Goal: Information Seeking & Learning: Learn about a topic

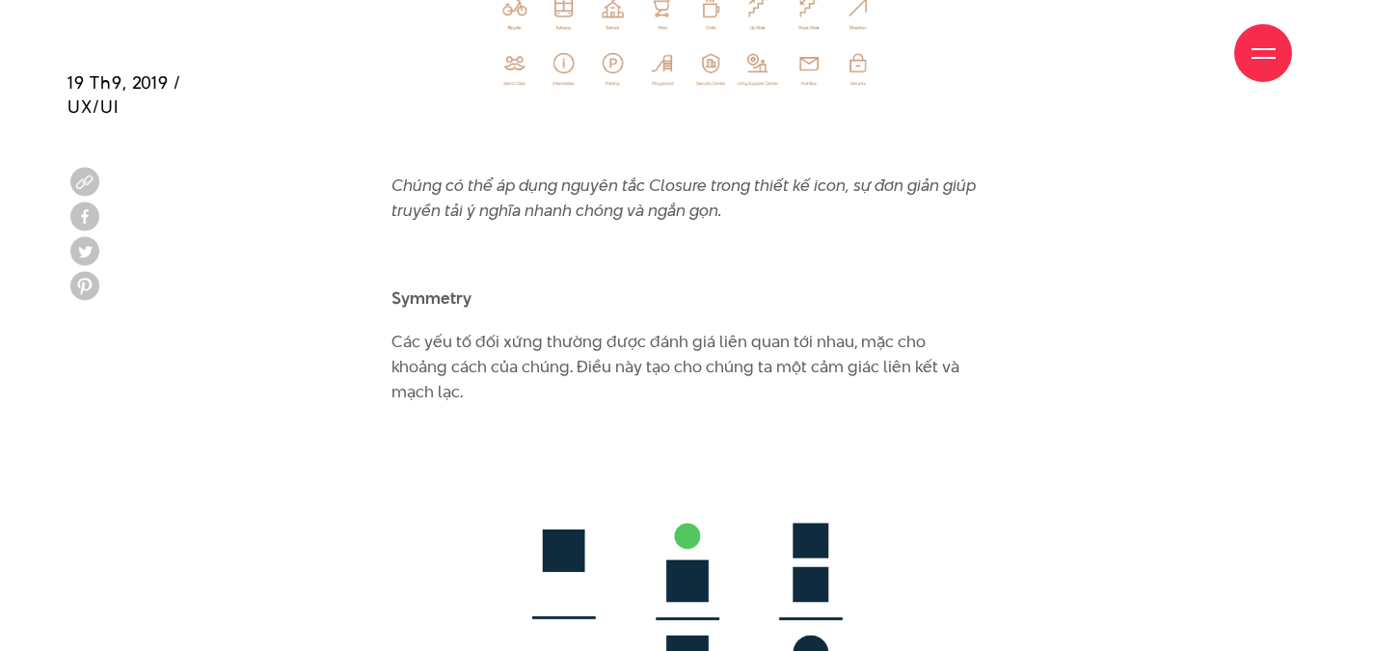
scroll to position [10027, 0]
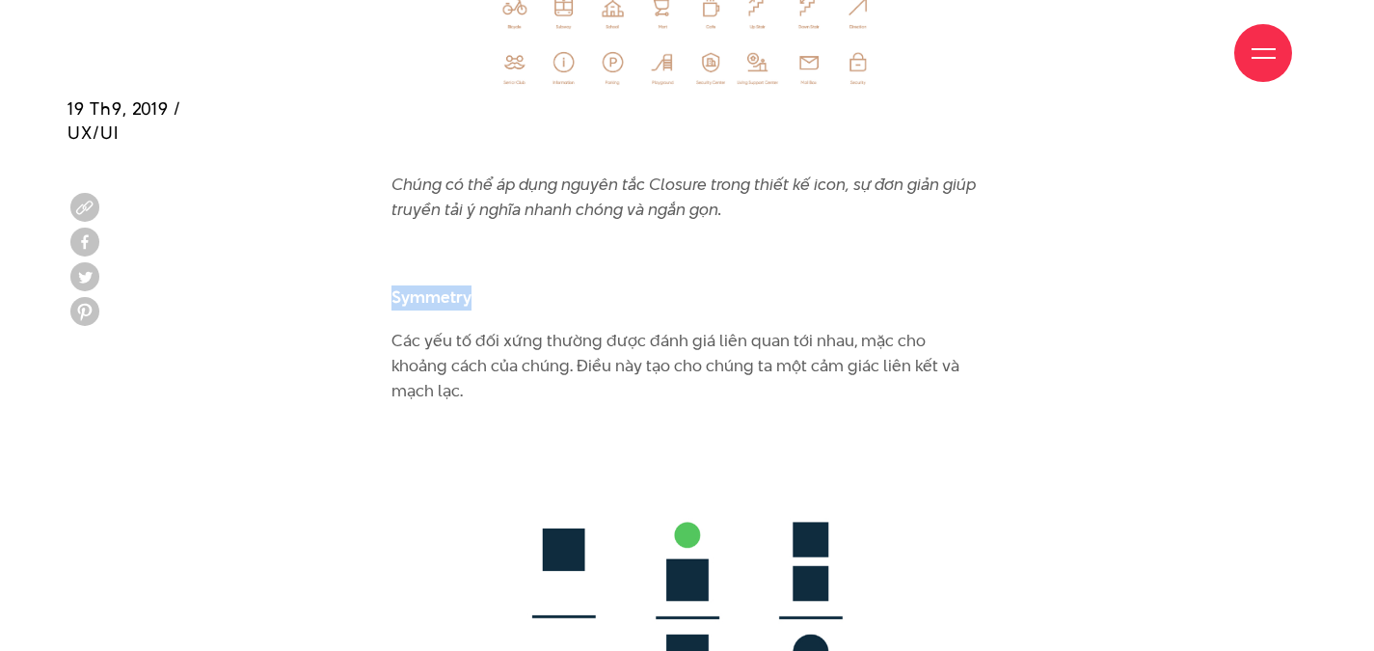
drag, startPoint x: 470, startPoint y: 272, endPoint x: 393, endPoint y: 271, distance: 77.1
click at [393, 285] on b "Symmetry" at bounding box center [431, 296] width 80 height 23
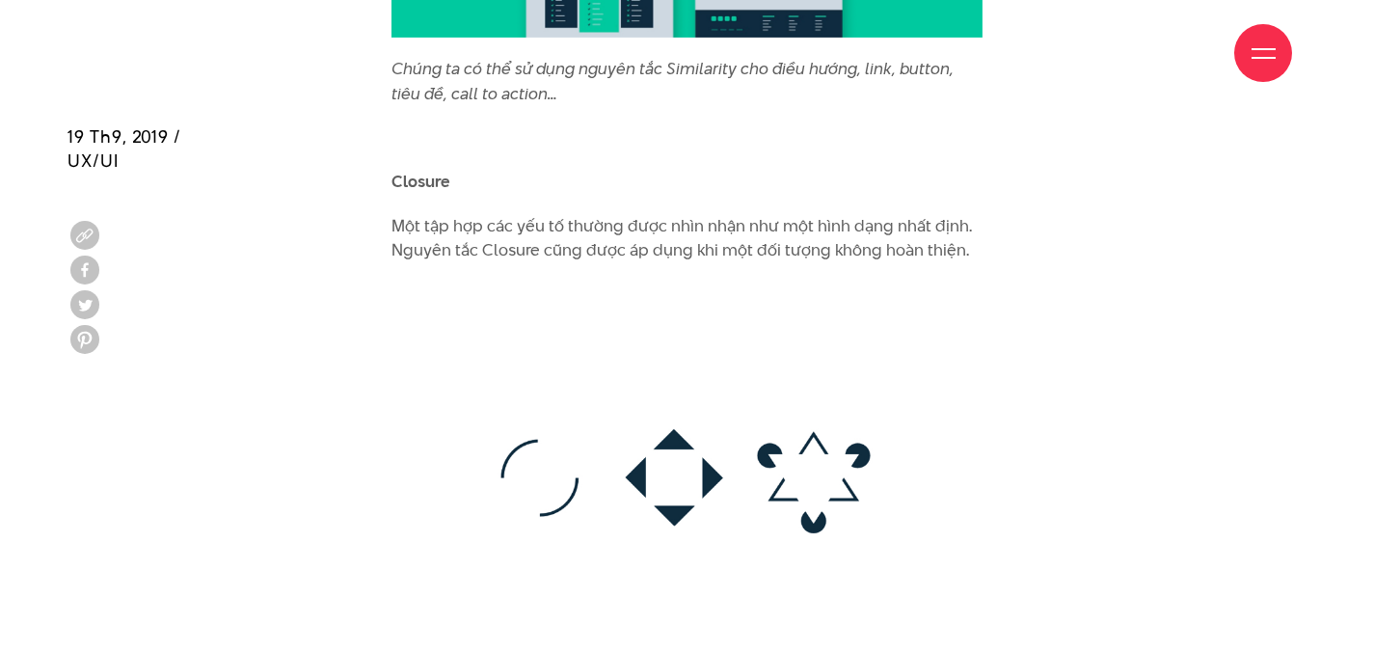
scroll to position [8966, 0]
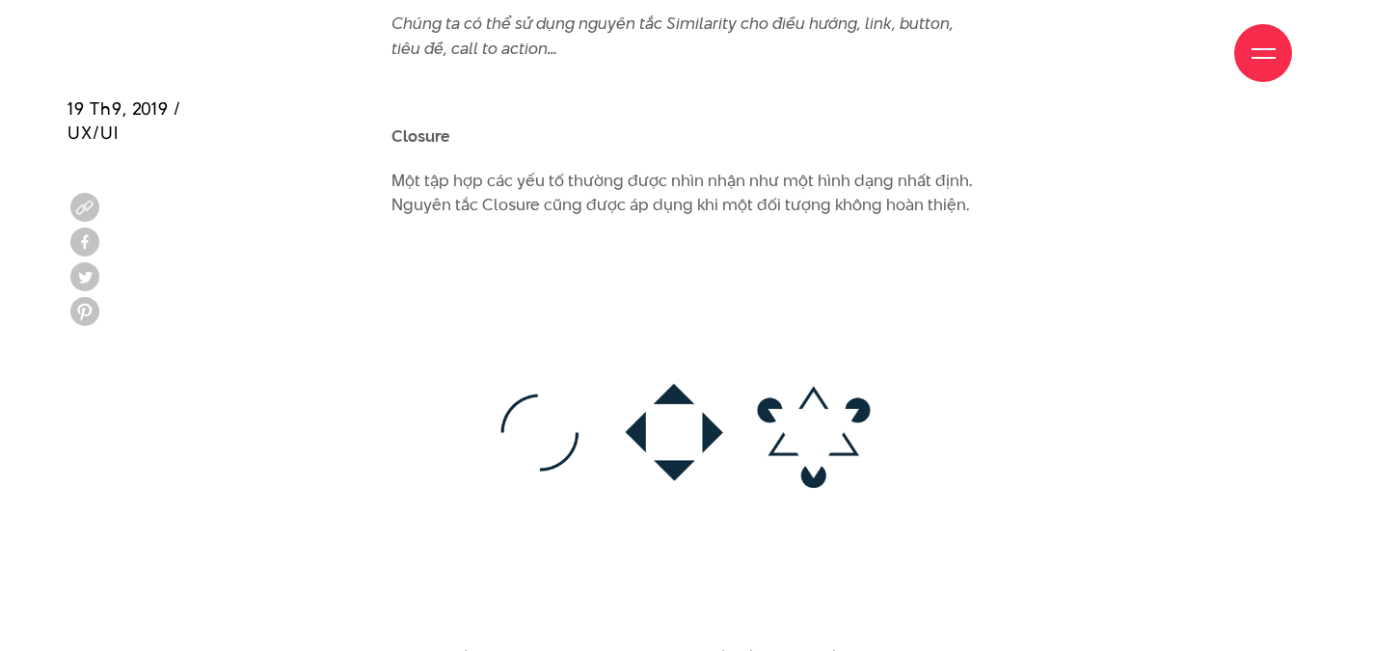
click at [423, 124] on b "Closure" at bounding box center [420, 135] width 59 height 23
click at [959, 273] on img at bounding box center [686, 432] width 591 height 390
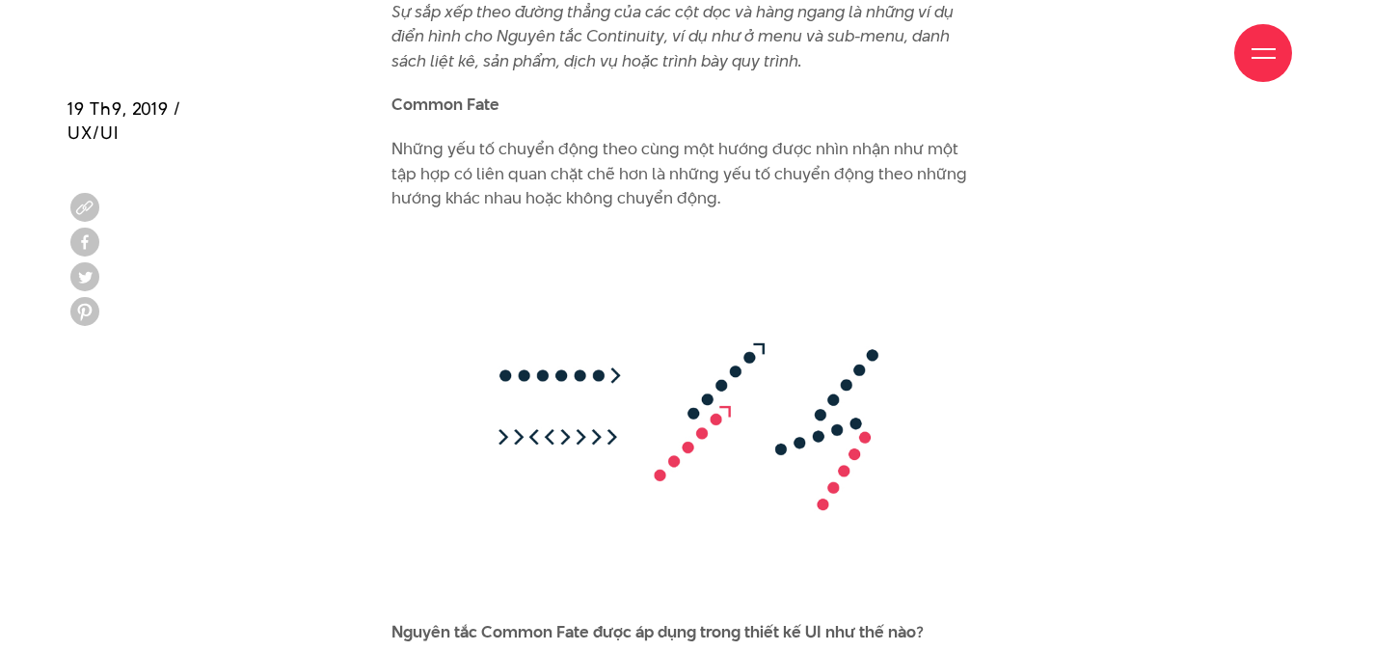
scroll to position [12748, 0]
drag, startPoint x: 395, startPoint y: 58, endPoint x: 491, endPoint y: 61, distance: 95.5
click at [490, 61] on div "Giới thiệu Dự án Dịch vụ Góc nhìn Liên hệ" at bounding box center [687, 53] width 1210 height 106
click at [497, 56] on div "Giới thiệu Dự án Dịch vụ Góc nhìn Liên hệ" at bounding box center [687, 53] width 1210 height 106
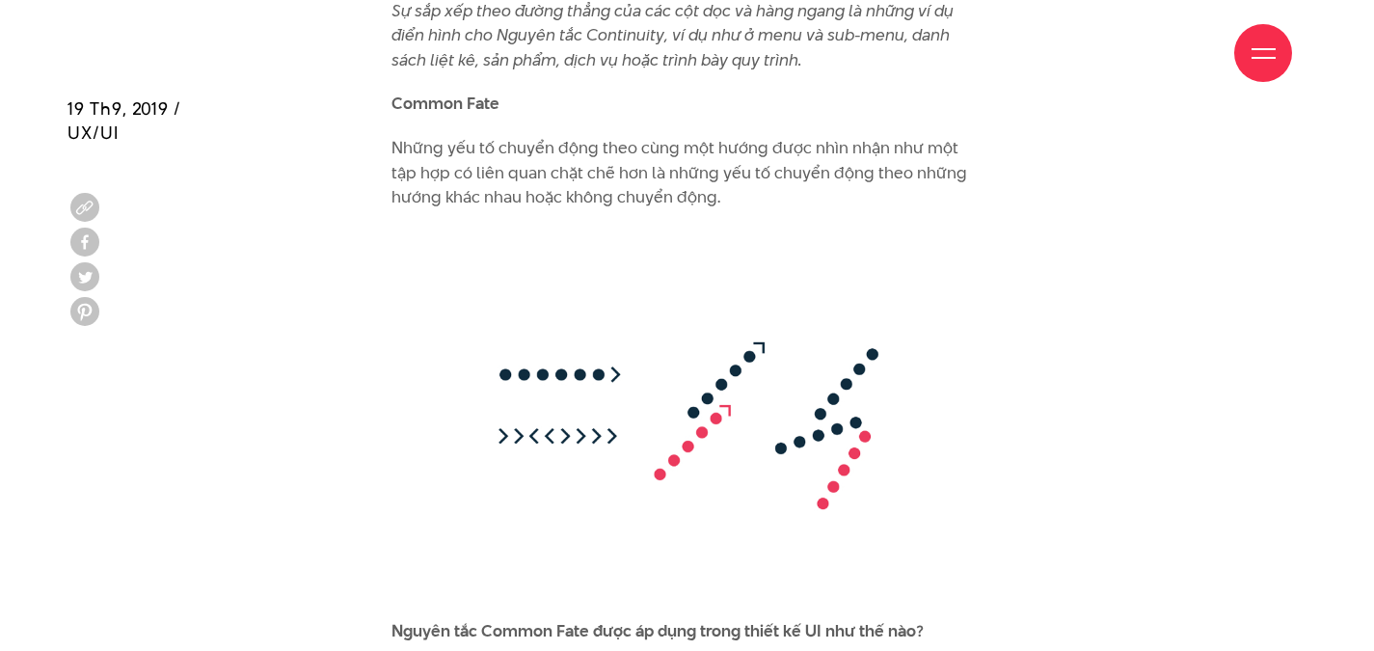
click at [497, 56] on div "Giới thiệu Dự án Dịch vụ Góc nhìn Liên hệ" at bounding box center [687, 53] width 1210 height 106
click at [408, 53] on div "Giới thiệu Dự án Dịch vụ Góc nhìn Liên hệ" at bounding box center [687, 53] width 1210 height 106
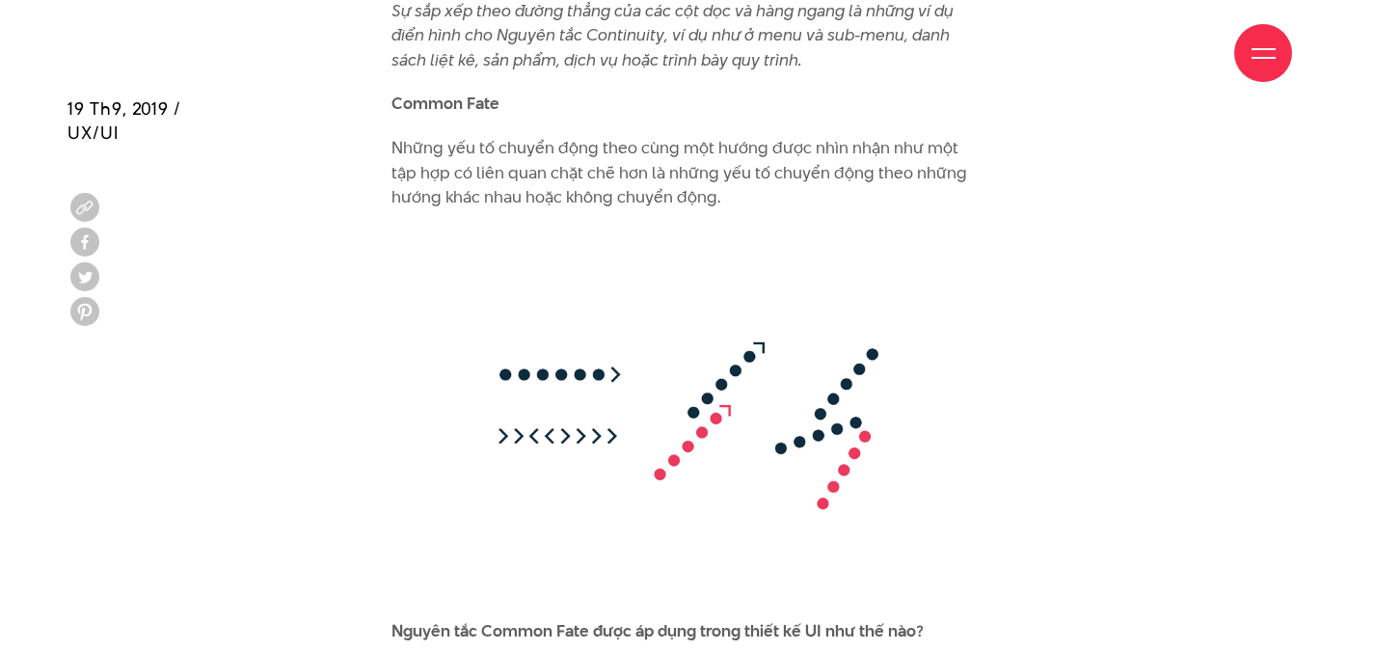
click at [408, 53] on div "Giới thiệu Dự án Dịch vụ Góc nhìn Liên hệ" at bounding box center [687, 53] width 1210 height 106
drag, startPoint x: 570, startPoint y: 177, endPoint x: 487, endPoint y: 78, distance: 129.4
click at [487, 78] on div "Giới thiệu Dự án Dịch vụ Góc nhìn Liên hệ" at bounding box center [687, 53] width 1210 height 106
click at [398, 50] on div "Giới thiệu Dự án Dịch vụ Góc nhìn Liên hệ" at bounding box center [687, 53] width 1210 height 106
drag, startPoint x: 391, startPoint y: 51, endPoint x: 497, endPoint y: 76, distance: 109.0
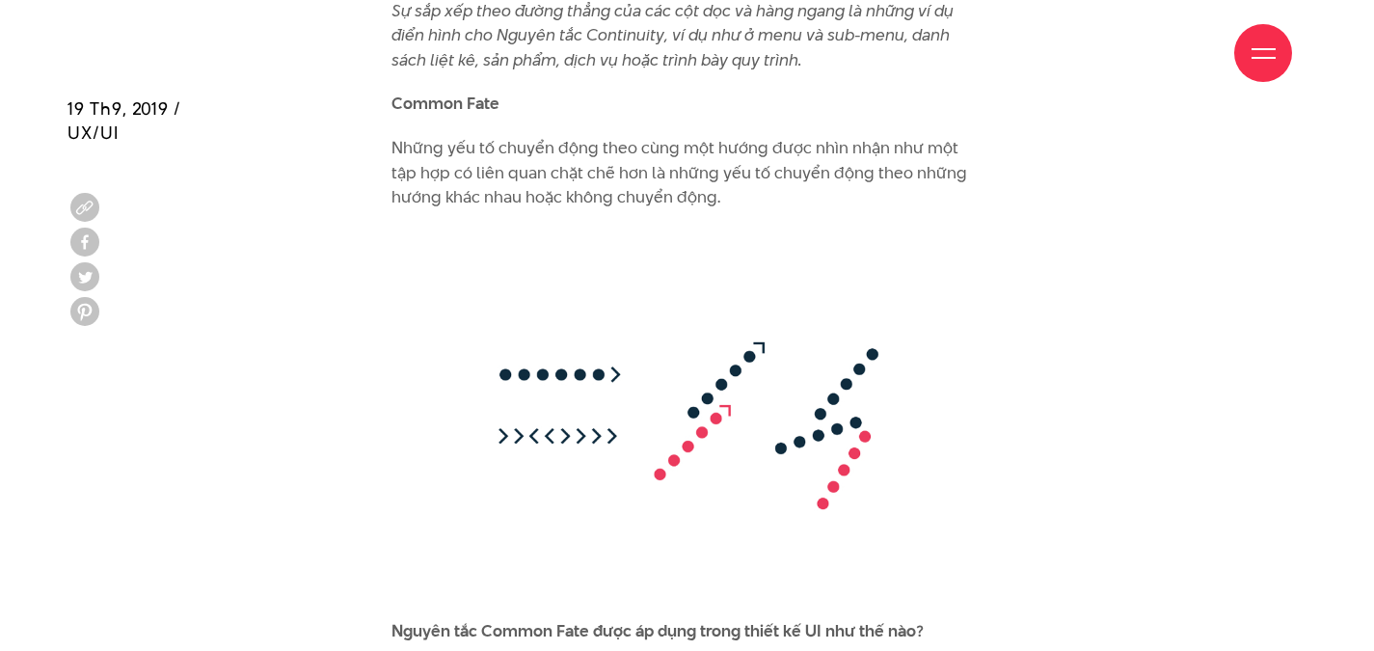
click at [494, 76] on div "Giới thiệu Dự án Dịch vụ Góc nhìn Liên hệ" at bounding box center [687, 53] width 1210 height 106
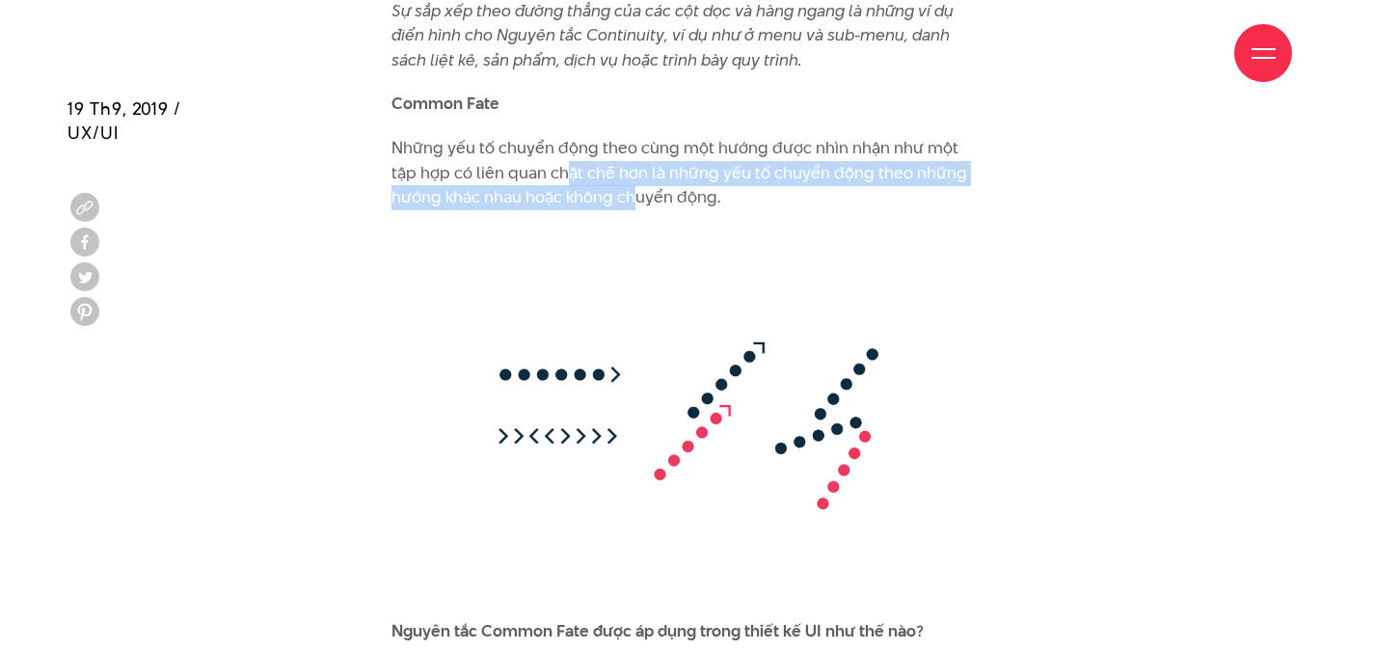
drag, startPoint x: 538, startPoint y: 123, endPoint x: 638, endPoint y: 149, distance: 103.6
click at [638, 149] on p "Những yếu tố chuyển động theo cùng một hướng được nhìn nhận như một tập hợp có …" at bounding box center [686, 173] width 591 height 74
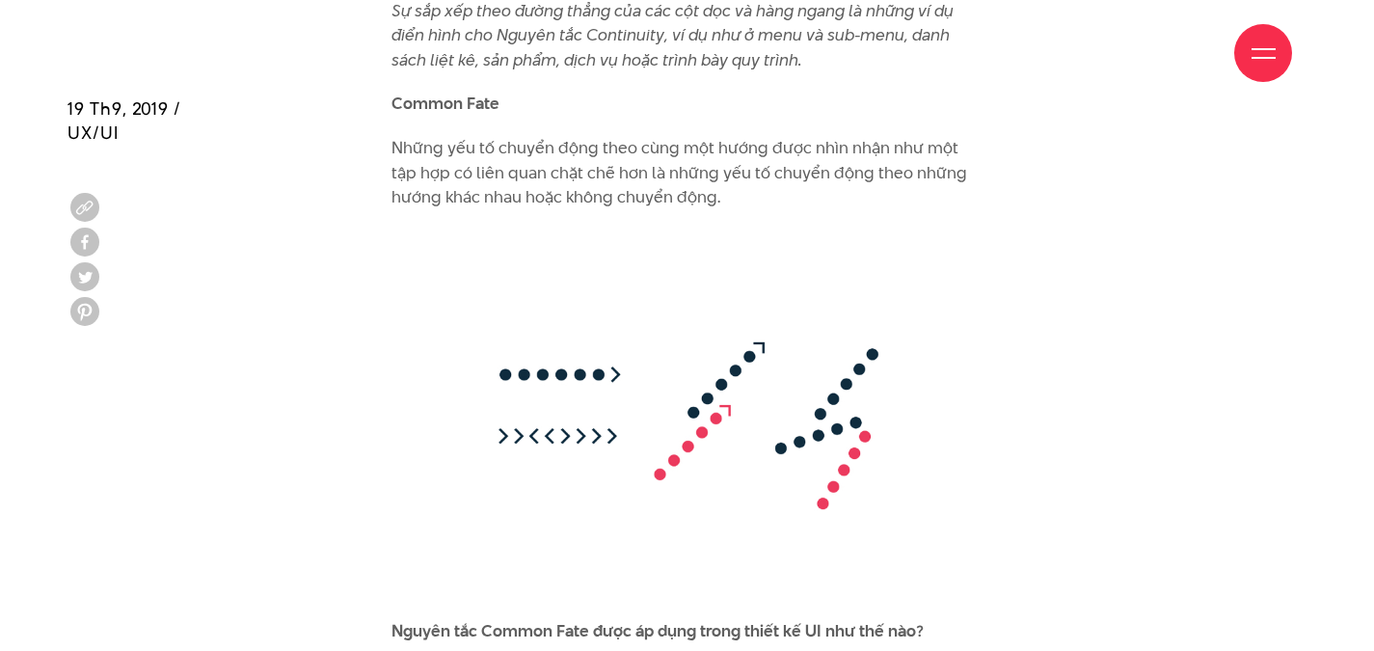
drag, startPoint x: 489, startPoint y: 105, endPoint x: 456, endPoint y: 86, distance: 38.0
click at [477, 96] on div "Giới thiệu Dự án Dịch vụ Góc nhìn Liên hệ" at bounding box center [687, 53] width 1210 height 106
drag, startPoint x: 394, startPoint y: 58, endPoint x: 487, endPoint y: 56, distance: 92.6
click at [465, 57] on div "Giới thiệu Dự án Dịch vụ Góc nhìn Liên hệ" at bounding box center [687, 53] width 1210 height 106
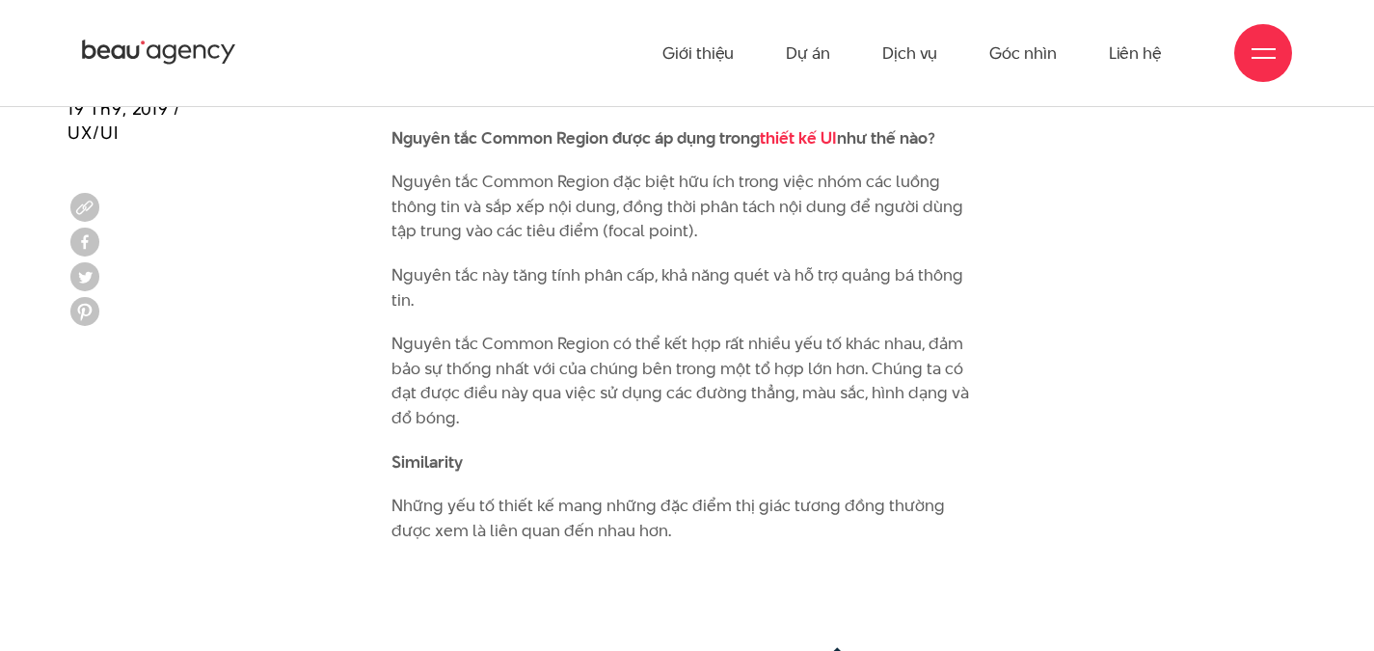
scroll to position [7059, 0]
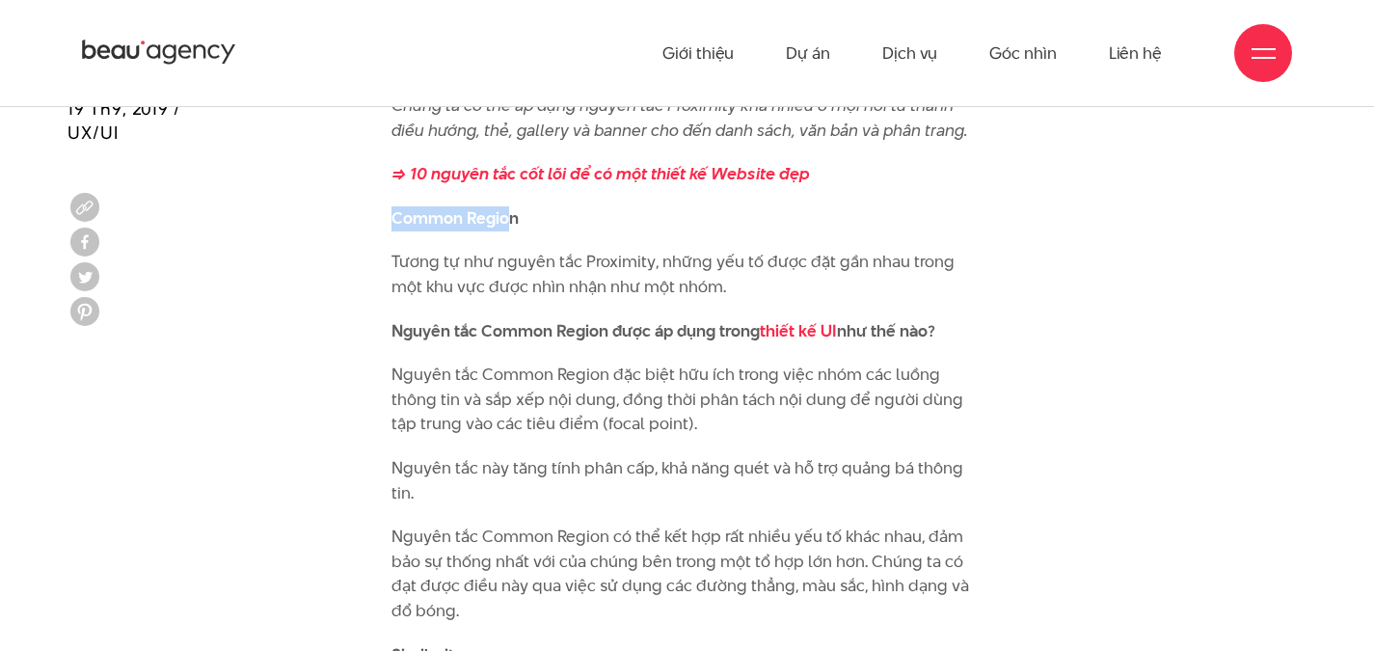
drag, startPoint x: 394, startPoint y: 199, endPoint x: 511, endPoint y: 199, distance: 116.7
click at [511, 206] on b "Common Region" at bounding box center [454, 217] width 127 height 23
drag, startPoint x: 518, startPoint y: 199, endPoint x: 391, endPoint y: 192, distance: 126.5
click at [391, 206] on b "Common Region" at bounding box center [454, 217] width 127 height 23
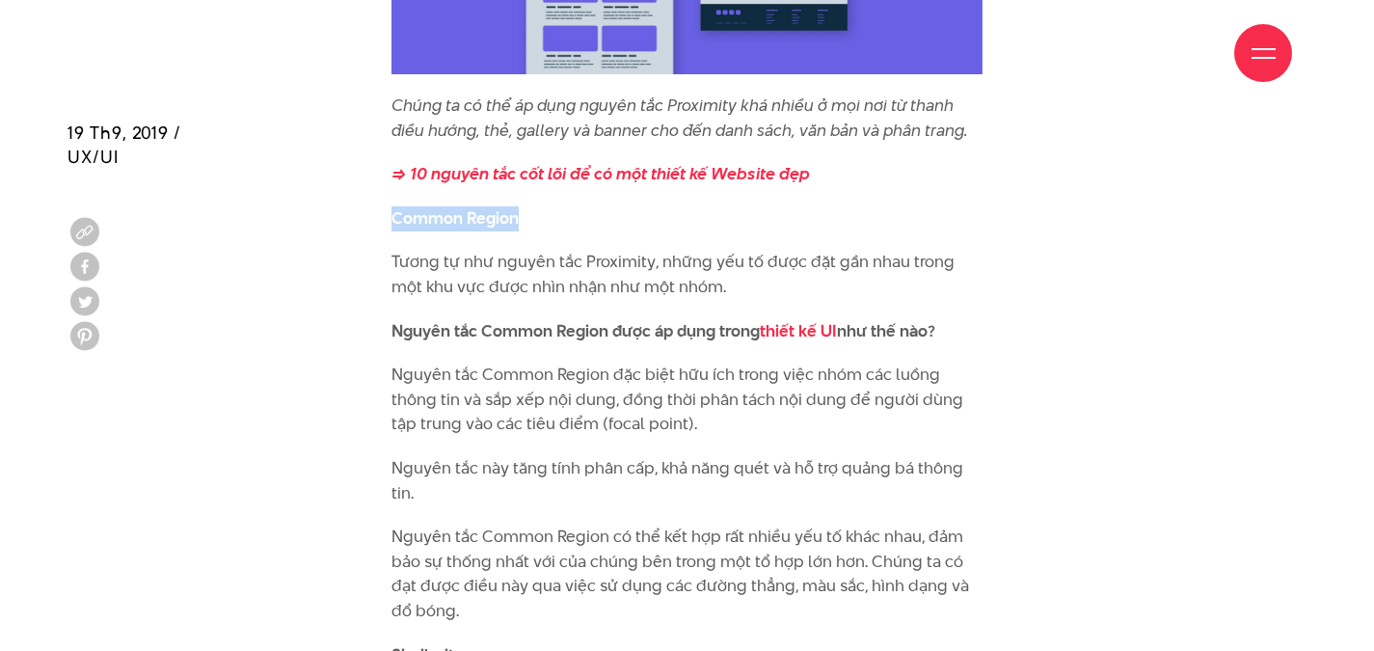
scroll to position [7156, 0]
